Goal: Information Seeking & Learning: Find specific page/section

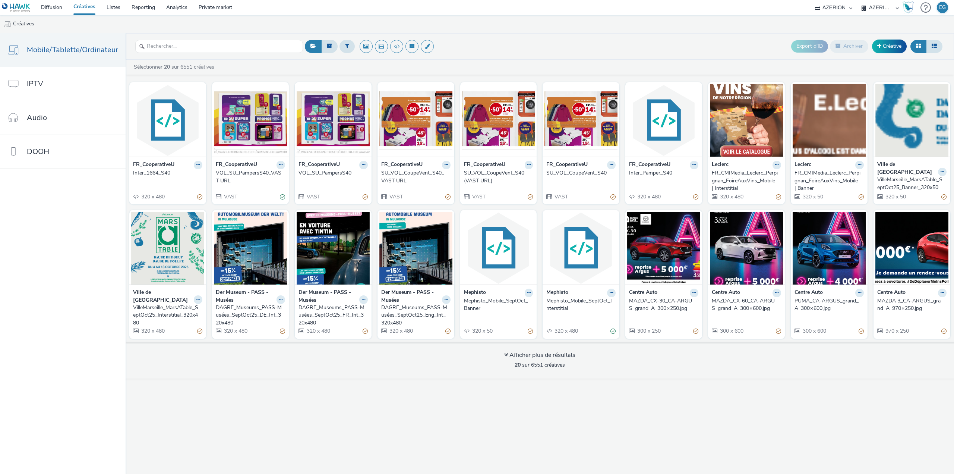
select select "79162ed7-0017-4339-93b0-3399b708648f"
click at [45, 86] on link "IPTV" at bounding box center [63, 84] width 126 height 34
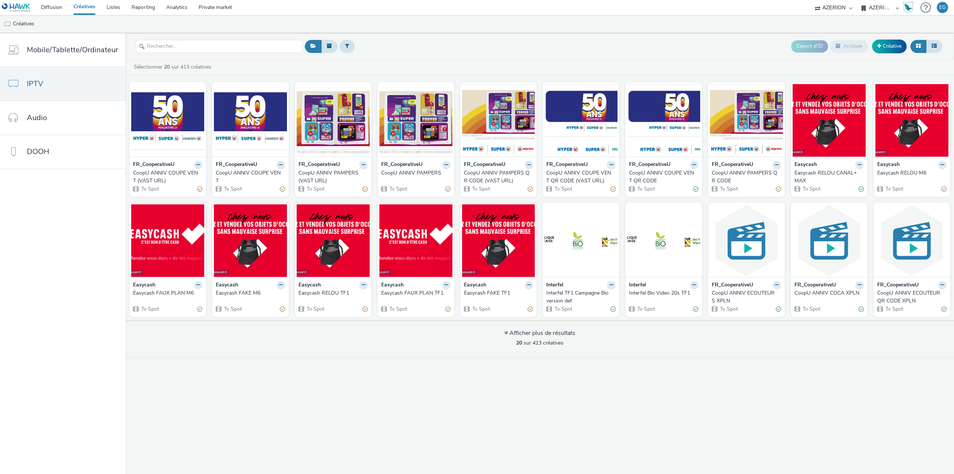
click at [645, 176] on div "CoopU ANNIV COUPE VENT QR CODE" at bounding box center [662, 176] width 66 height 15
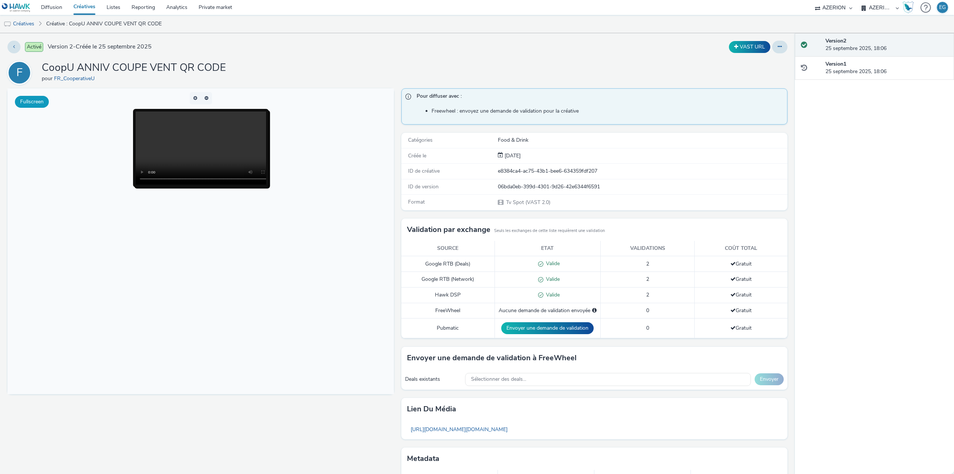
click at [40, 101] on button "Fullscreen" at bounding box center [32, 102] width 34 height 12
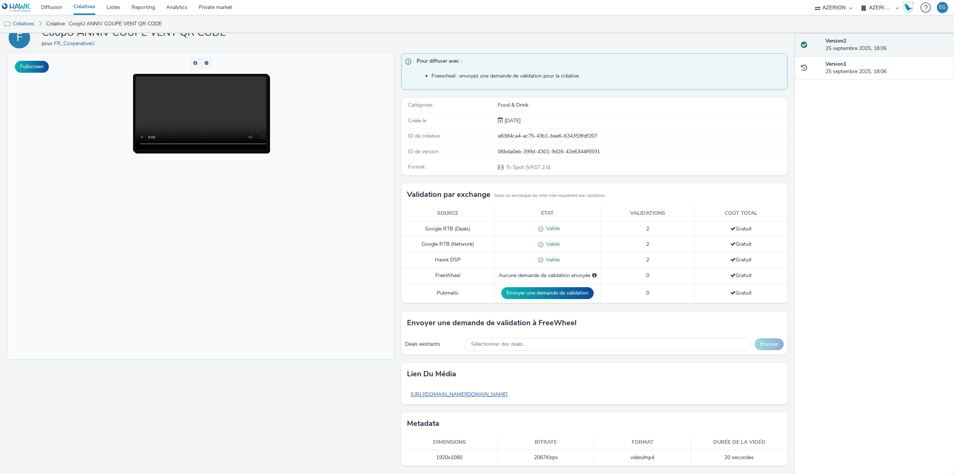
click at [511, 396] on link "https://tabmo-cdn.s3.eu-west-1.amazonaws.com/hawk.tabmo.io/organizations/79162e…" at bounding box center [459, 394] width 104 height 15
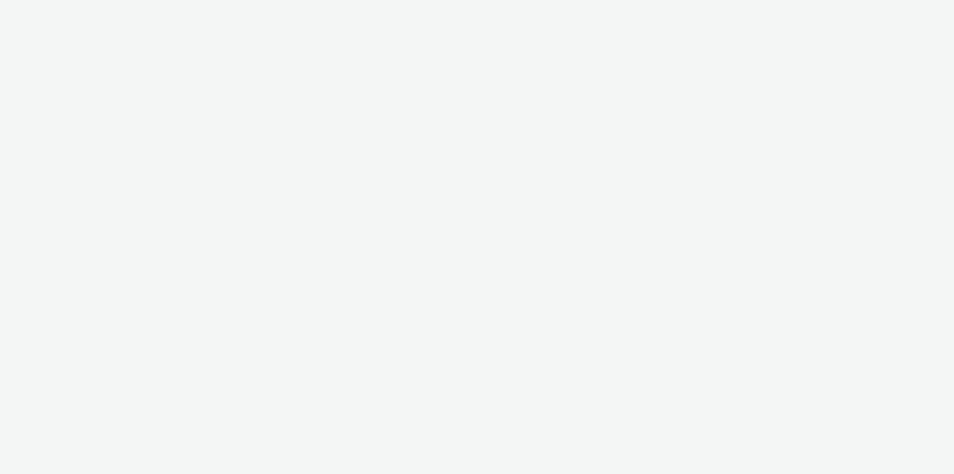
select select "79162ed7-0017-4339-93b0-3399b708648f"
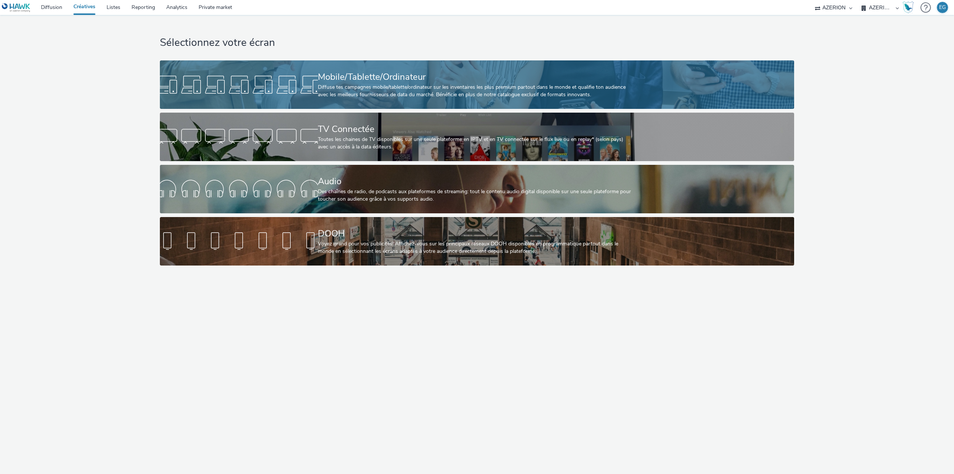
click at [346, 76] on div "Mobile/Tablette/Ordinateur" at bounding box center [476, 76] width 316 height 13
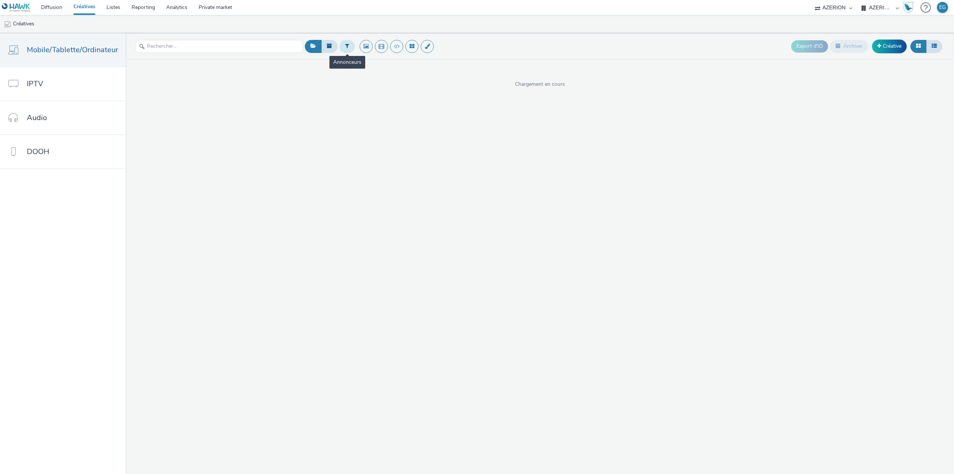
click at [346, 45] on icon at bounding box center [347, 45] width 4 height 5
click at [391, 49] on div at bounding box center [385, 49] width 53 height 9
type input "coop"
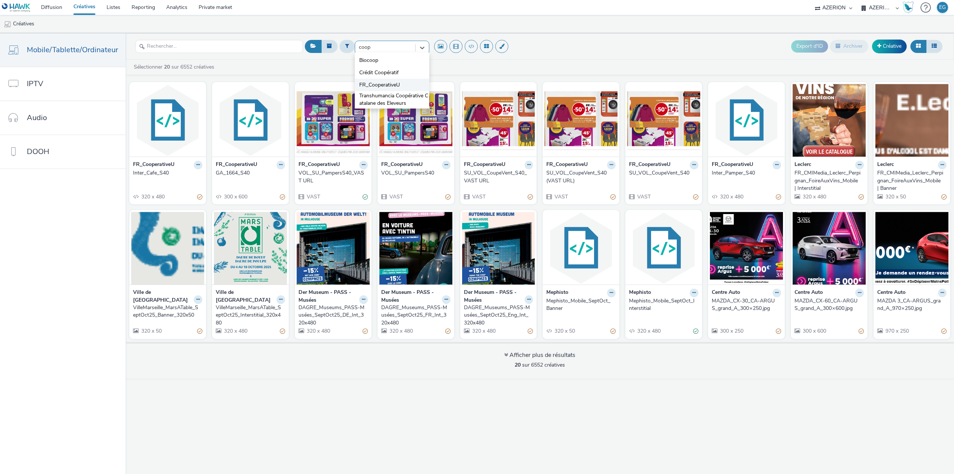
click at [376, 86] on span "FR_CooperativeU" at bounding box center [379, 84] width 41 height 7
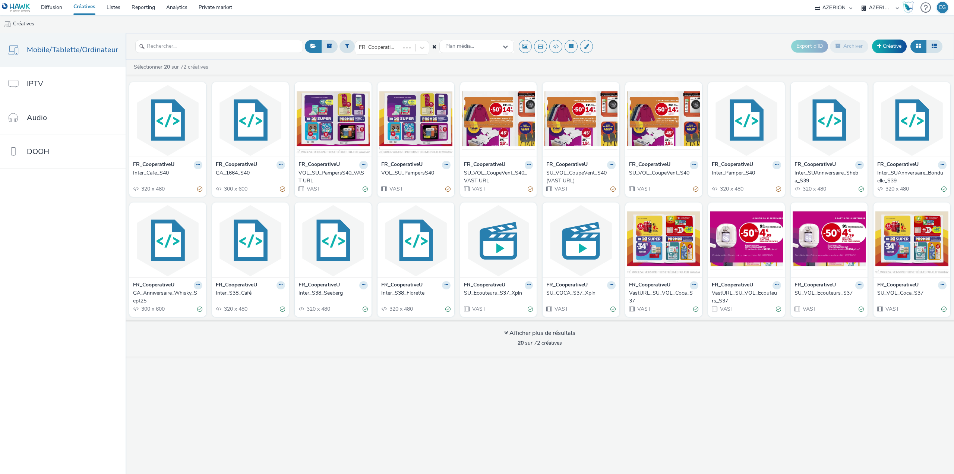
click at [318, 174] on div "VOL_SU_PampersS40_VAST URL" at bounding box center [331, 176] width 66 height 15
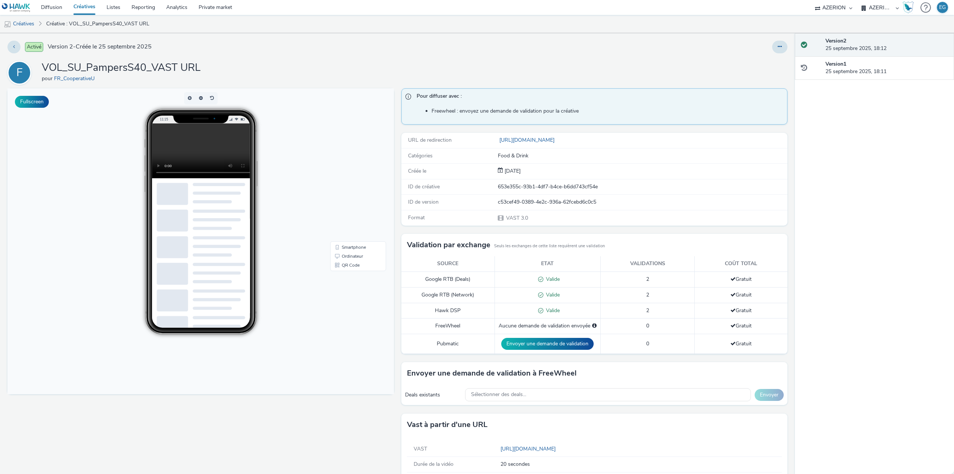
click at [85, 7] on link "Créatives" at bounding box center [84, 7] width 33 height 15
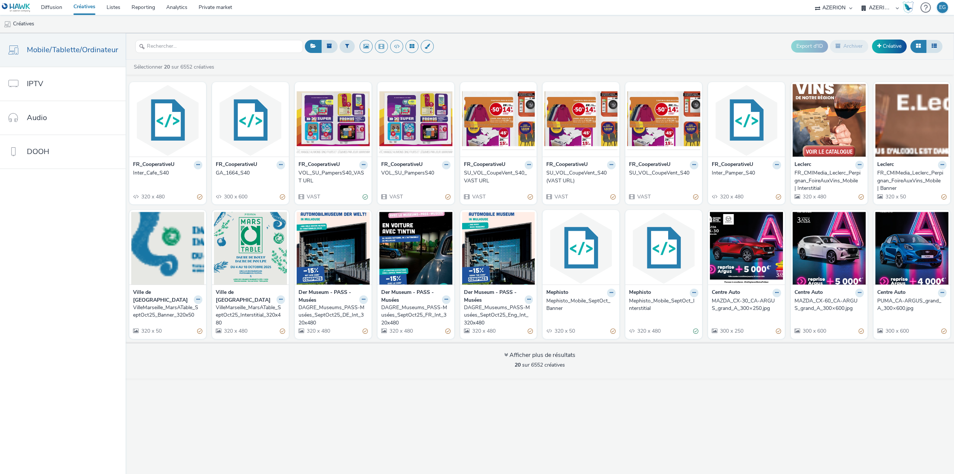
click at [664, 172] on div "SU_VOL_CoupeVent_S40" at bounding box center [662, 172] width 66 height 7
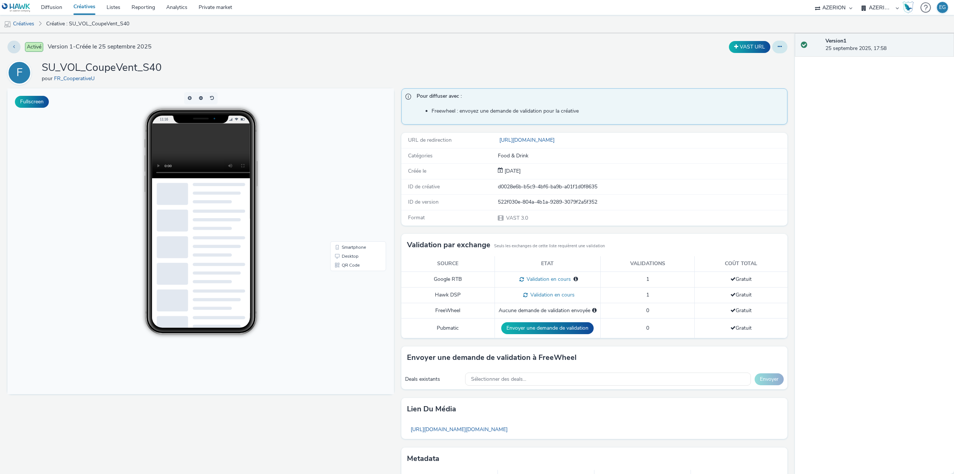
click at [781, 50] on button at bounding box center [779, 47] width 15 height 13
click at [754, 63] on link "Modifier" at bounding box center [760, 61] width 56 height 15
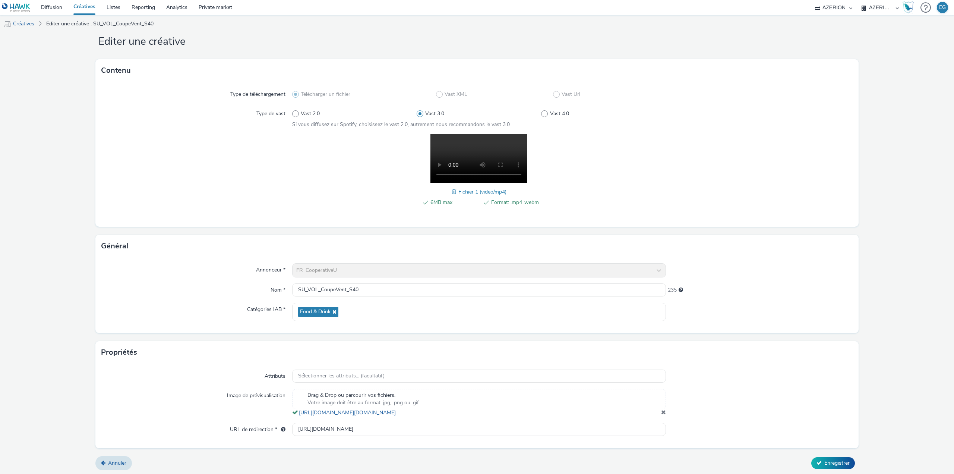
scroll to position [29, 0]
click at [89, 8] on link "Créatives" at bounding box center [84, 7] width 33 height 15
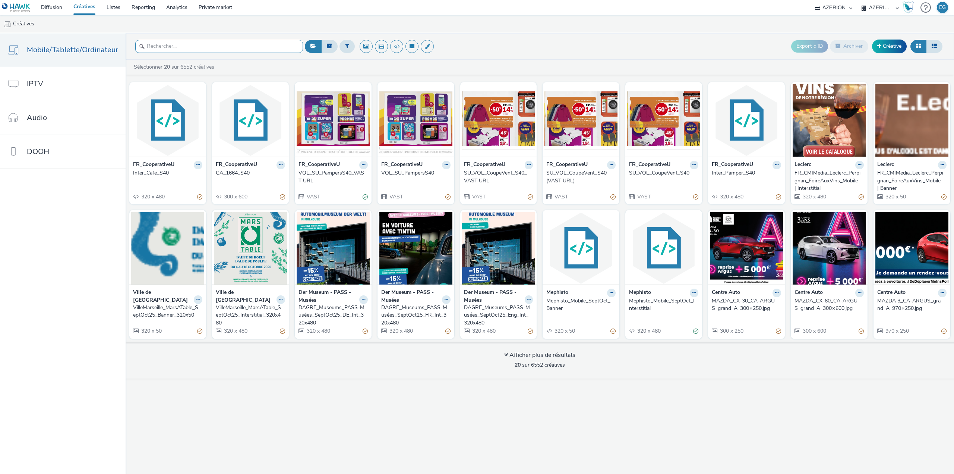
click at [198, 49] on input "text" at bounding box center [219, 46] width 168 height 13
click at [72, 88] on link "IPTV" at bounding box center [63, 84] width 126 height 34
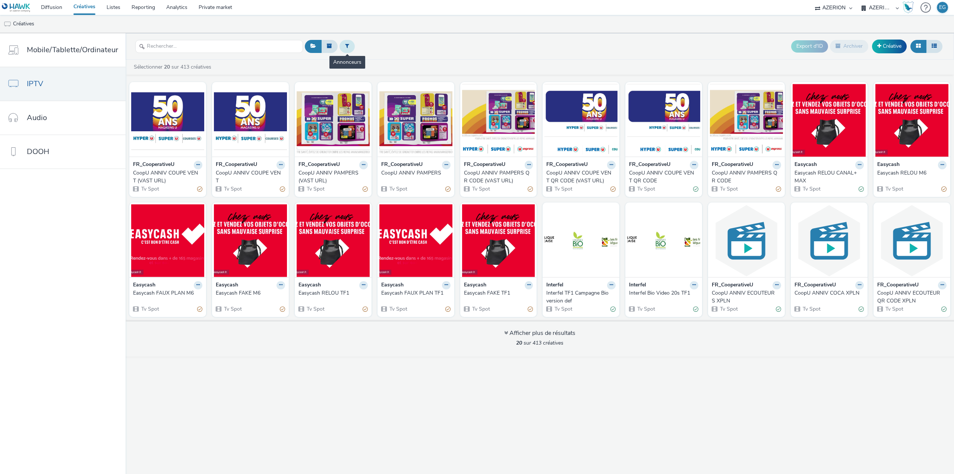
click at [347, 50] on button at bounding box center [346, 46] width 15 height 13
click at [380, 51] on div at bounding box center [385, 49] width 53 height 9
type input "toyo"
click at [374, 60] on li "Toyota" at bounding box center [392, 60] width 75 height 12
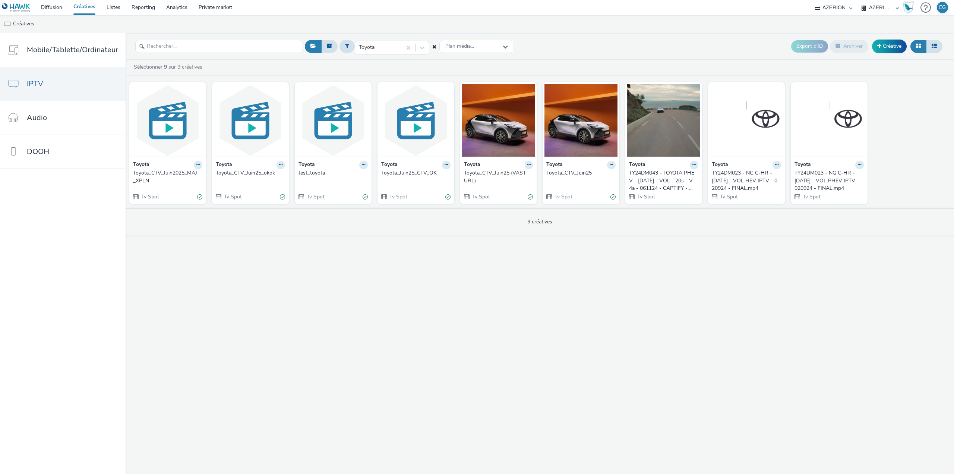
click at [166, 172] on div "Toyota_CTV_Juin2025_MAJ_XPLN" at bounding box center [166, 176] width 66 height 15
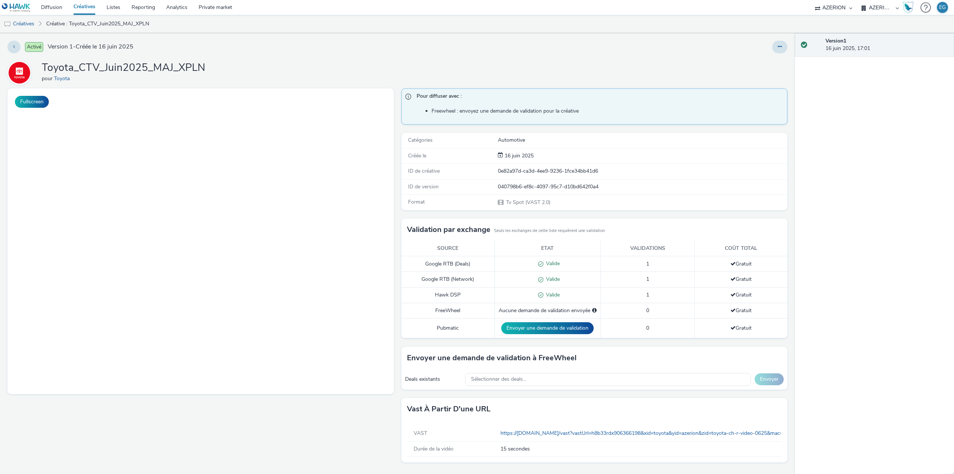
click at [159, 65] on h1 "Toyota_CTV_Juin2025_MAJ_XPLN" at bounding box center [124, 68] width 164 height 14
click at [151, 64] on h1 "Toyota_CTV_Juin2025_MAJ_XPLN" at bounding box center [124, 68] width 164 height 14
click at [245, 66] on div "Toyota_CTV_Juin2025_MAJ_XPLN pour Toyota" at bounding box center [397, 73] width 780 height 24
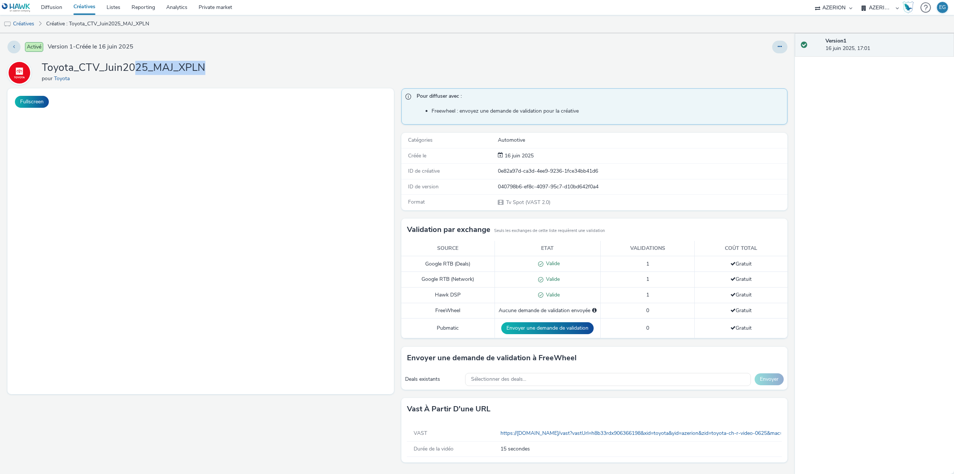
drag, startPoint x: 134, startPoint y: 69, endPoint x: 227, endPoint y: 66, distance: 92.8
click at [227, 66] on div "Toyota_CTV_Juin2025_MAJ_XPLN pour Toyota" at bounding box center [397, 73] width 780 height 24
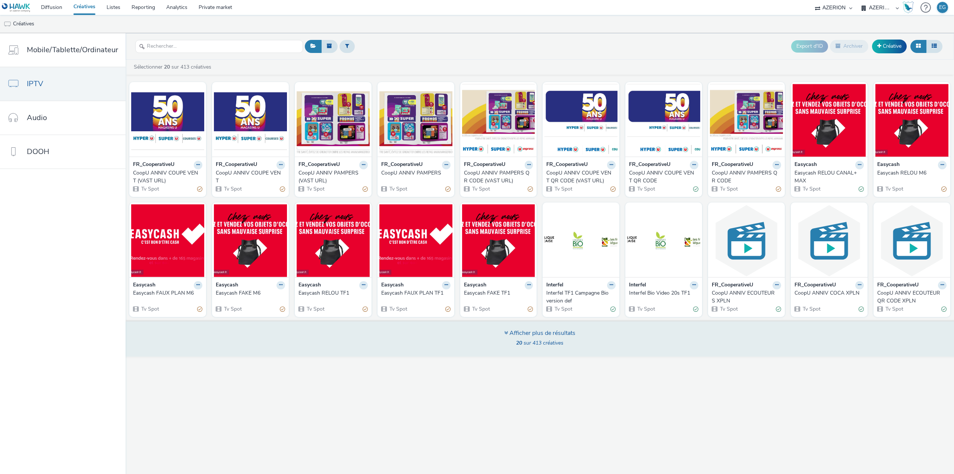
click at [483, 337] on div "Afficher plus de résultats 20 sur 413 créatives" at bounding box center [540, 338] width 834 height 36
